Goal: Transaction & Acquisition: Obtain resource

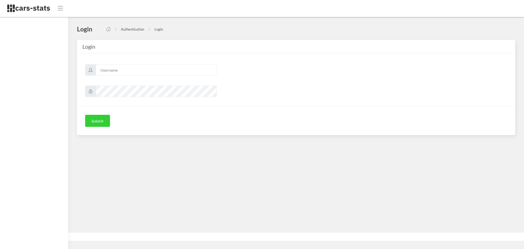
scroll to position [4, 4]
type input "skoda"
click at [95, 121] on button "Submit" at bounding box center [97, 121] width 25 height 12
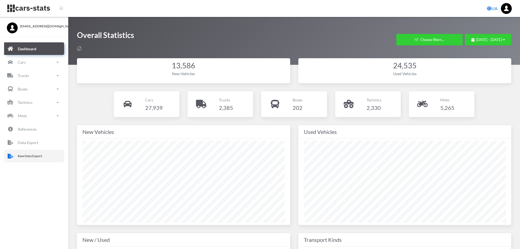
click at [11, 158] on icon at bounding box center [10, 156] width 7 height 8
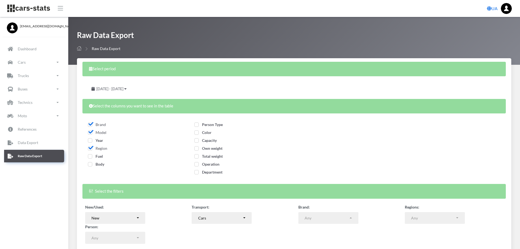
select select
click at [91, 140] on span "Year" at bounding box center [95, 140] width 15 height 5
checkbox input "true"
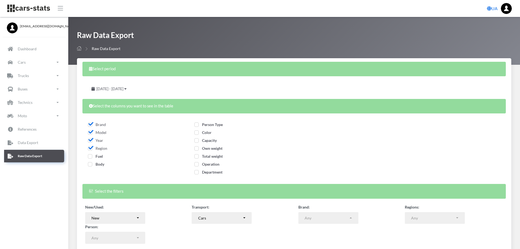
click at [89, 157] on span "Fuel" at bounding box center [95, 156] width 15 height 5
checkbox input "true"
click at [91, 163] on span "Body" at bounding box center [96, 164] width 16 height 5
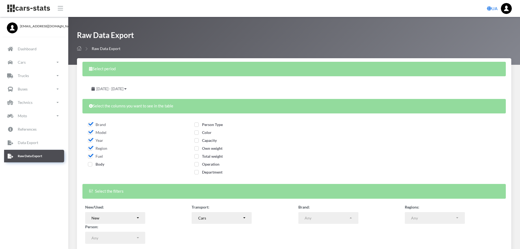
checkbox input "true"
click at [204, 124] on span "Person Type" at bounding box center [208, 124] width 28 height 5
checkbox input "true"
click at [204, 132] on span "Color" at bounding box center [202, 132] width 17 height 5
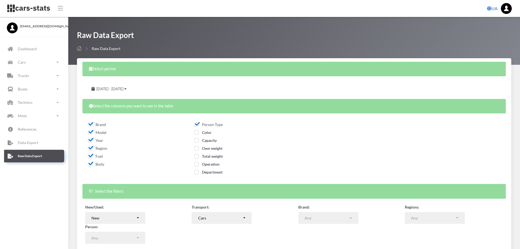
checkbox input "true"
click at [210, 140] on span "Capacity" at bounding box center [205, 140] width 22 height 5
checkbox input "true"
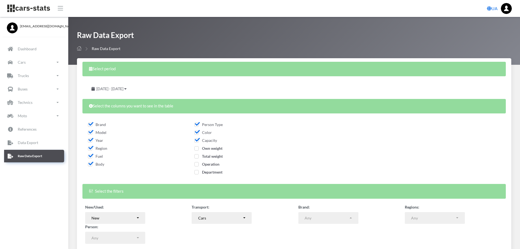
click at [213, 151] on label "Own weight" at bounding box center [208, 148] width 28 height 6
checkbox input "true"
click at [215, 155] on span "Total weight" at bounding box center [208, 156] width 28 height 5
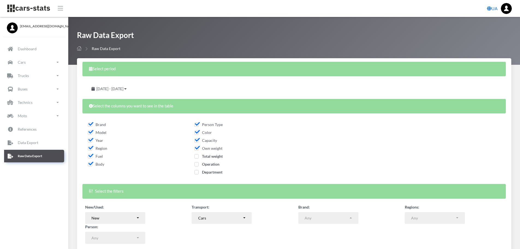
checkbox input "true"
click at [214, 165] on span "Operation" at bounding box center [206, 164] width 25 height 5
checkbox input "true"
click at [216, 171] on span "Department" at bounding box center [208, 172] width 28 height 5
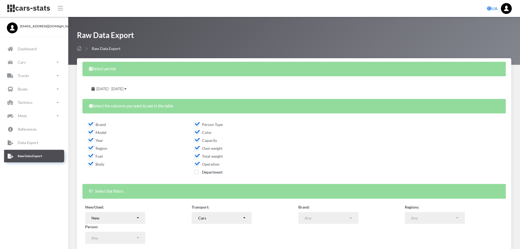
checkbox input "true"
click at [123, 90] on span "July 28, 2025 - August 27, 2025" at bounding box center [109, 88] width 27 height 5
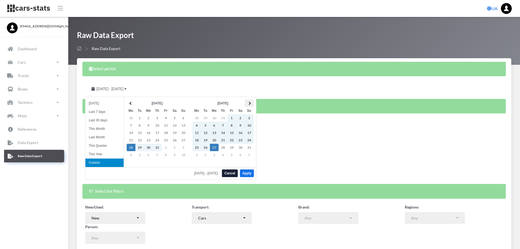
click at [252, 102] on th at bounding box center [249, 102] width 9 height 7
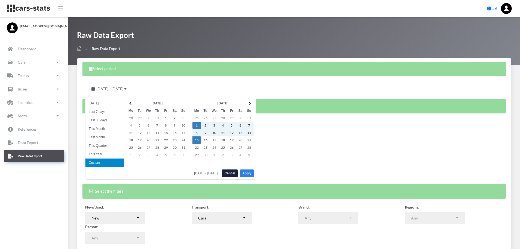
click at [247, 172] on button "Apply" at bounding box center [247, 173] width 14 height 8
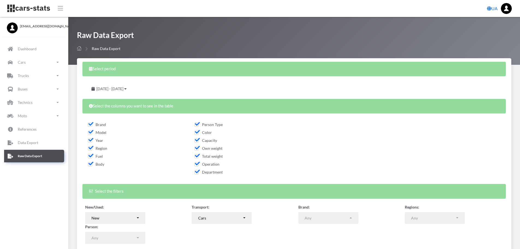
scroll to position [44, 0]
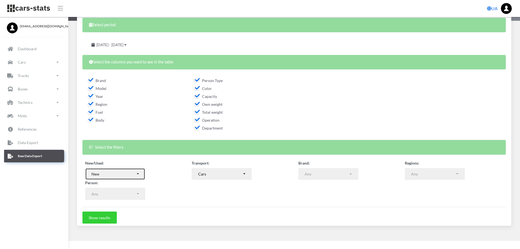
click at [136, 174] on div "New" at bounding box center [113, 174] width 44 height 6
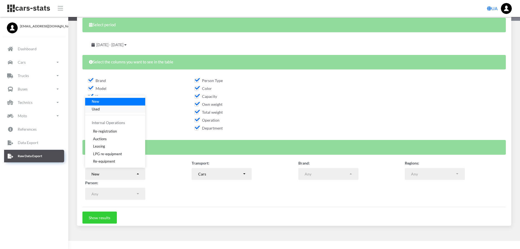
click at [101, 109] on link "Used" at bounding box center [115, 109] width 60 height 8
select select "used-import"
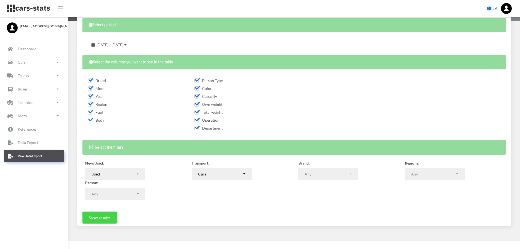
click at [108, 217] on button "Show results" at bounding box center [99, 217] width 34 height 12
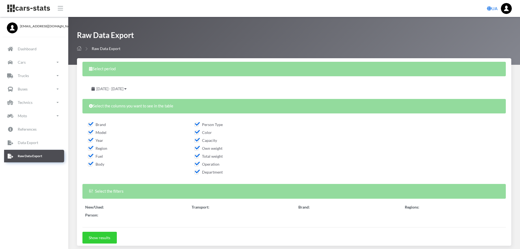
select select "50"
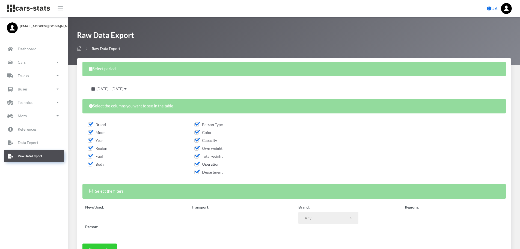
select select
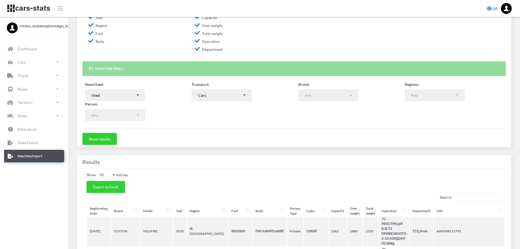
scroll to position [137, 0]
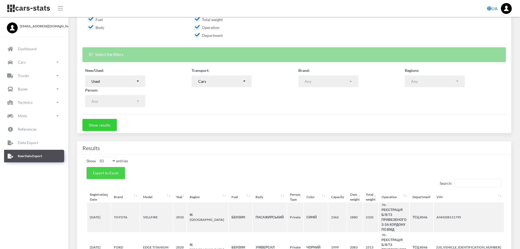
click at [118, 171] on button "Export to Excel" at bounding box center [106, 173] width 39 height 12
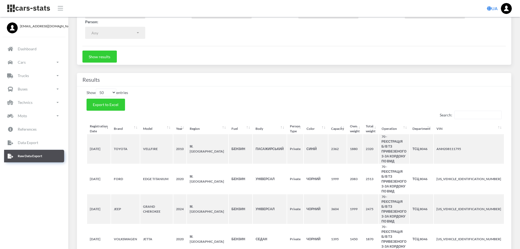
scroll to position [0, 0]
